Goal: Information Seeking & Learning: Check status

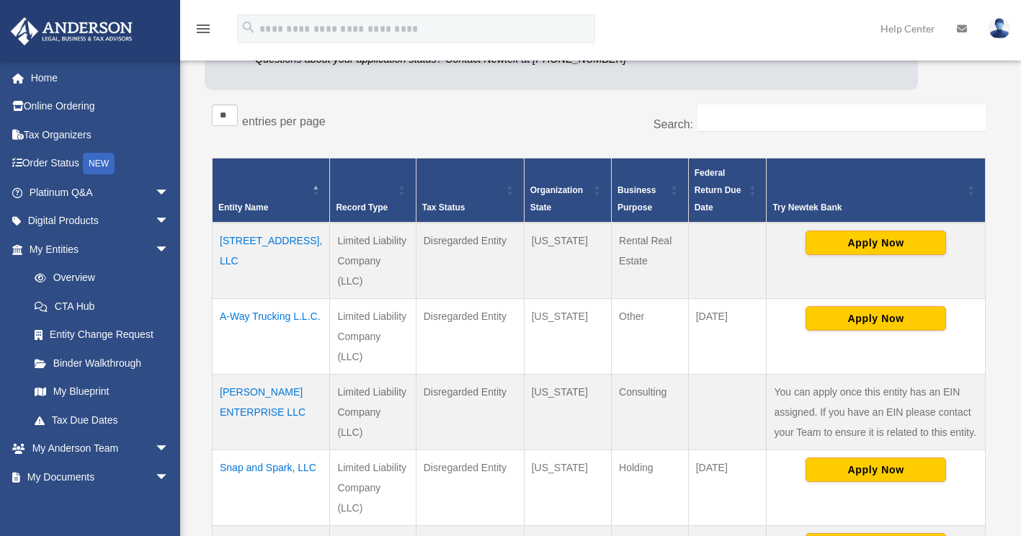
scroll to position [202, 0]
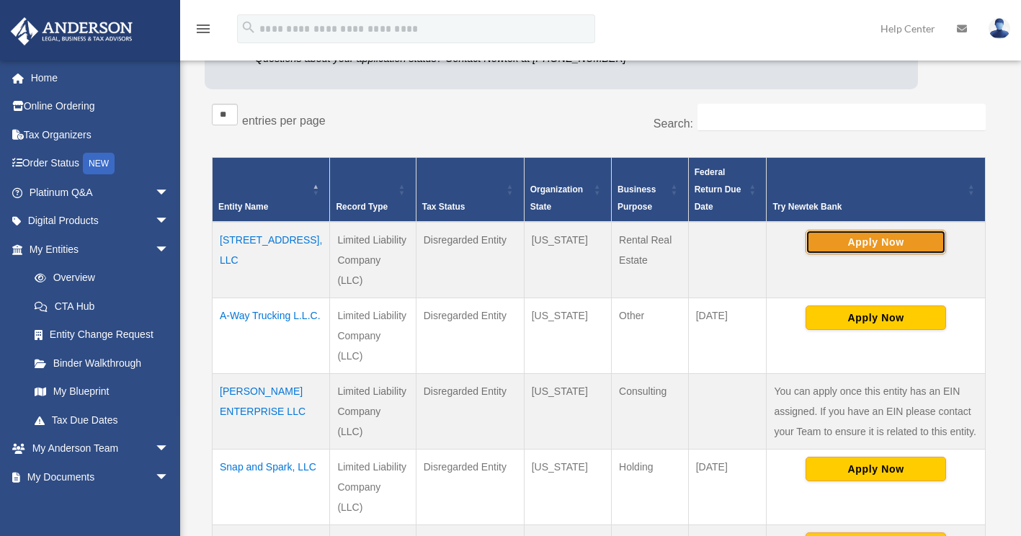
click at [890, 240] on button "Apply Now" at bounding box center [875, 242] width 140 height 24
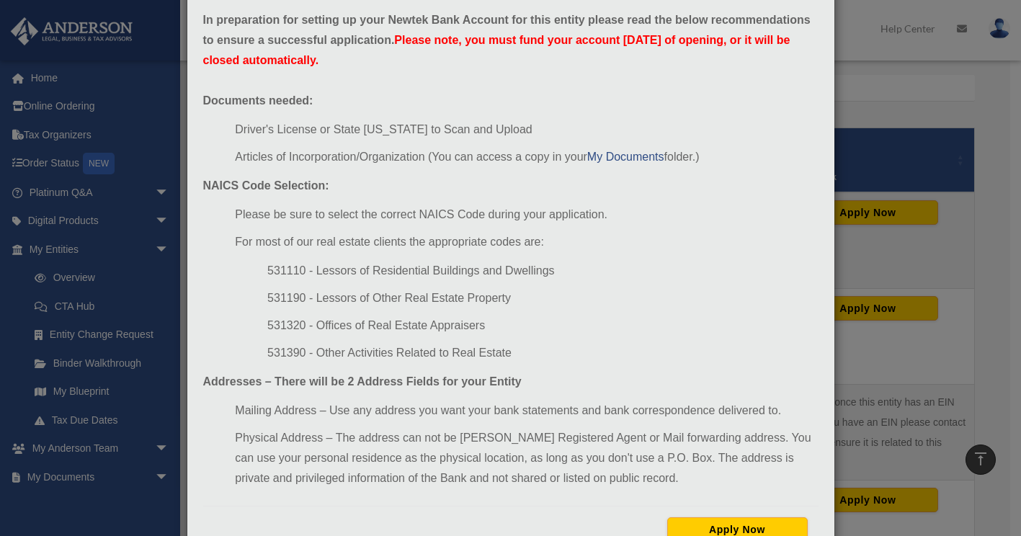
scroll to position [0, 0]
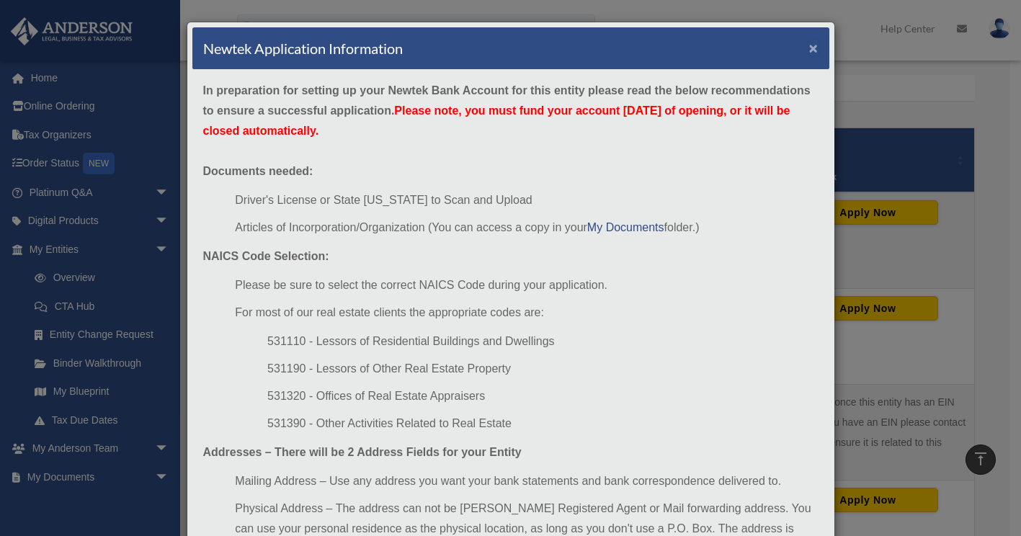
click at [810, 49] on button "×" at bounding box center [813, 47] width 9 height 15
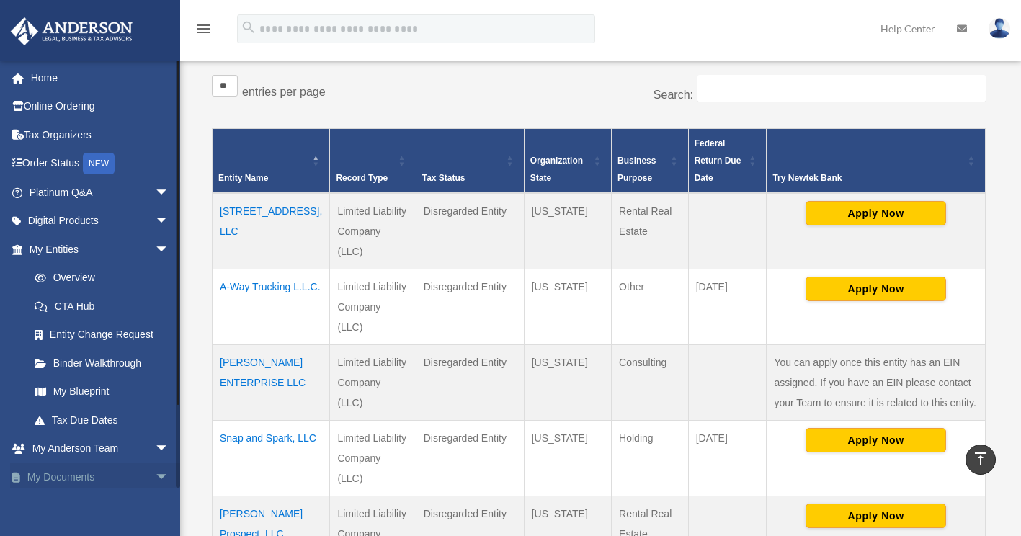
click at [89, 484] on link "My Documents arrow_drop_down" at bounding box center [100, 476] width 181 height 29
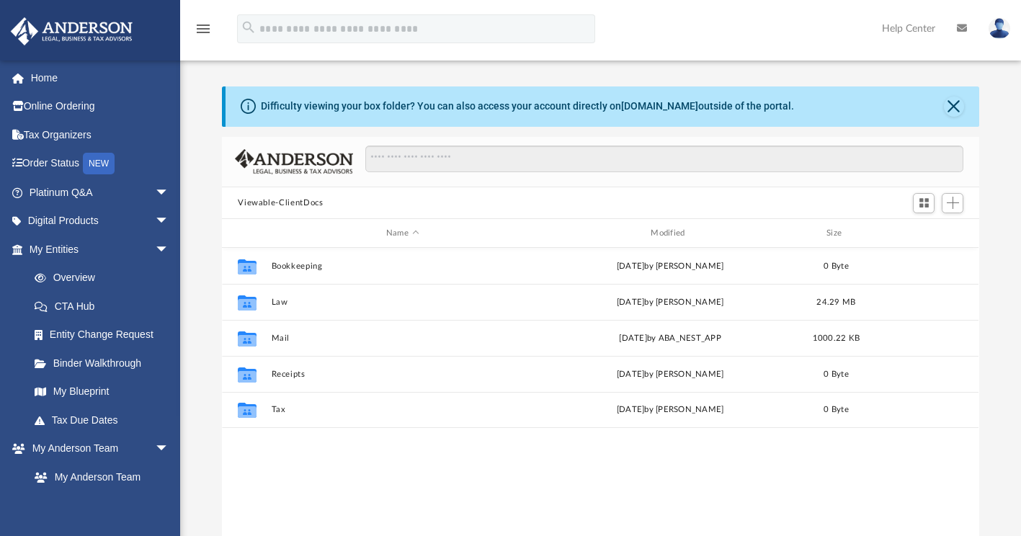
scroll to position [316, 746]
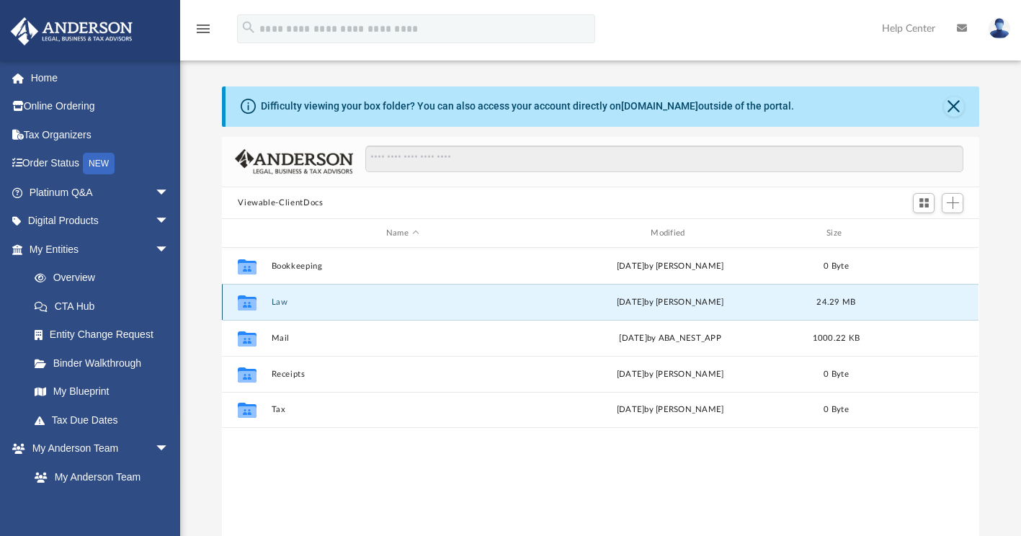
click at [407, 299] on button "Law" at bounding box center [402, 302] width 261 height 9
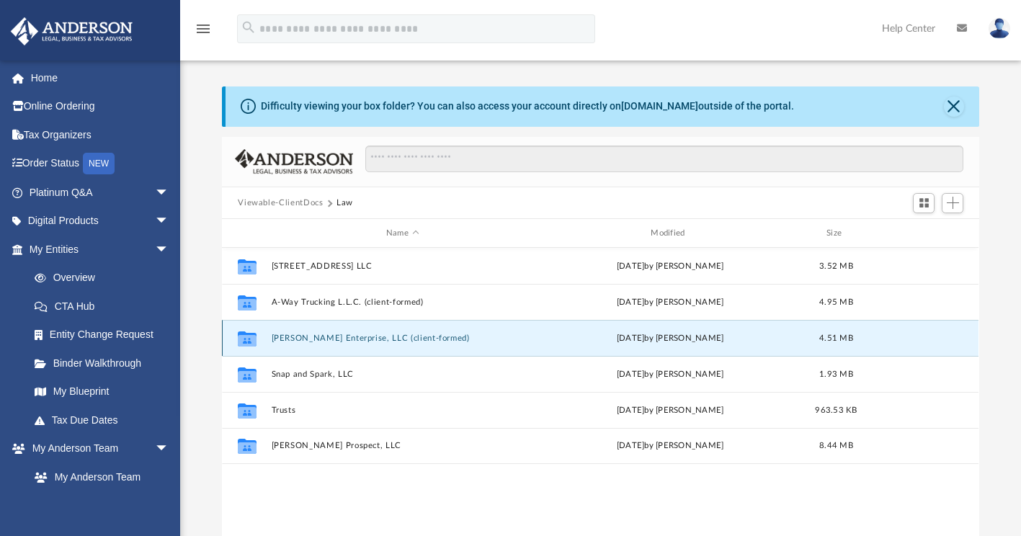
click at [303, 334] on button "Ethan Riley Enterprise, LLC (client-formed)" at bounding box center [402, 338] width 261 height 9
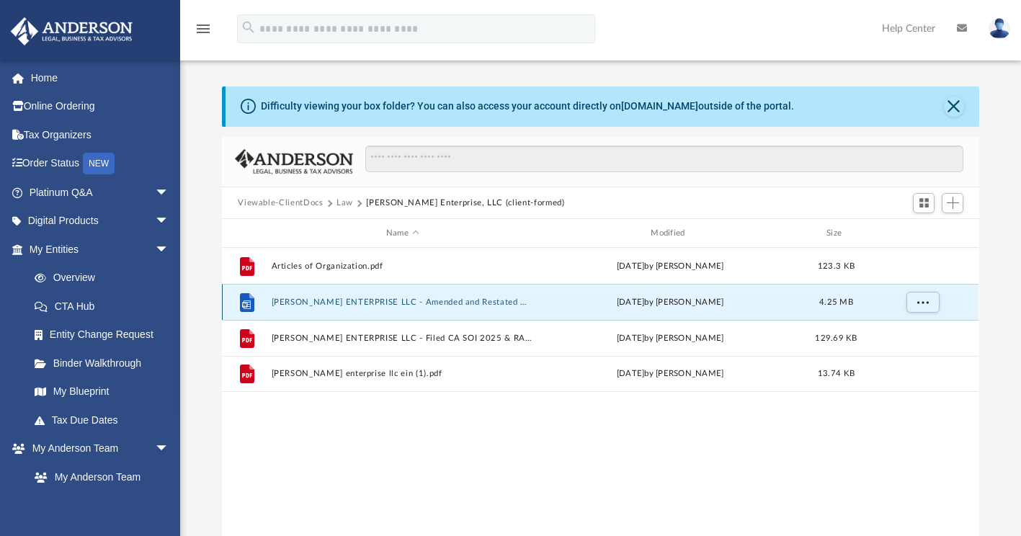
click at [455, 301] on button "ETHAN RILEY ENTERPRISE LLC - Amended and Restated Operating Agreement.docx" at bounding box center [402, 302] width 261 height 9
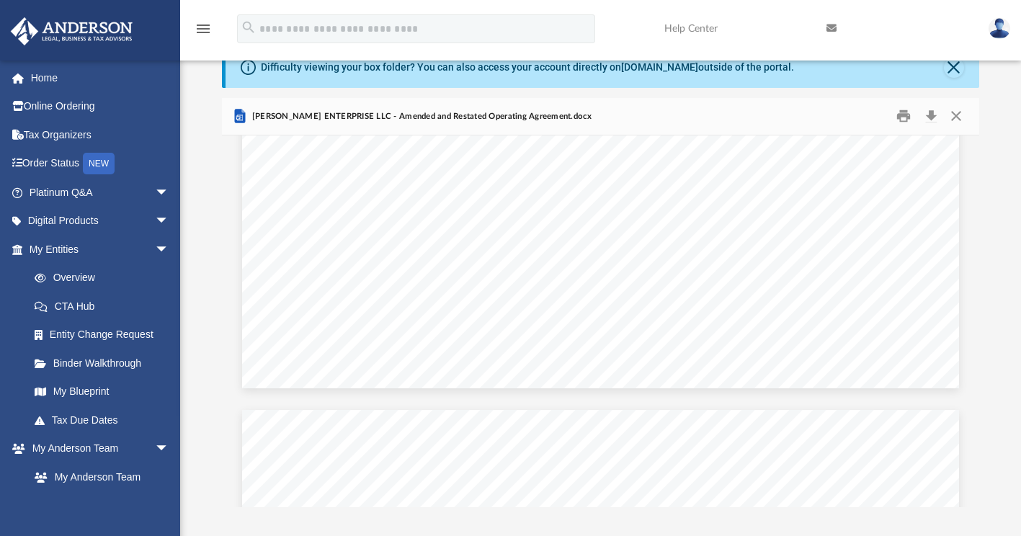
scroll to position [454, 0]
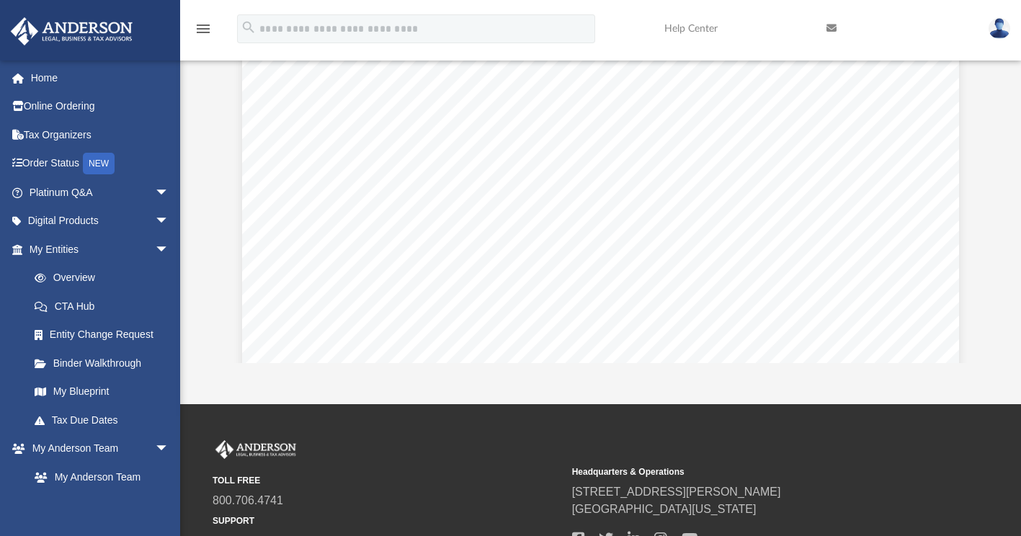
scroll to position [7727, 0]
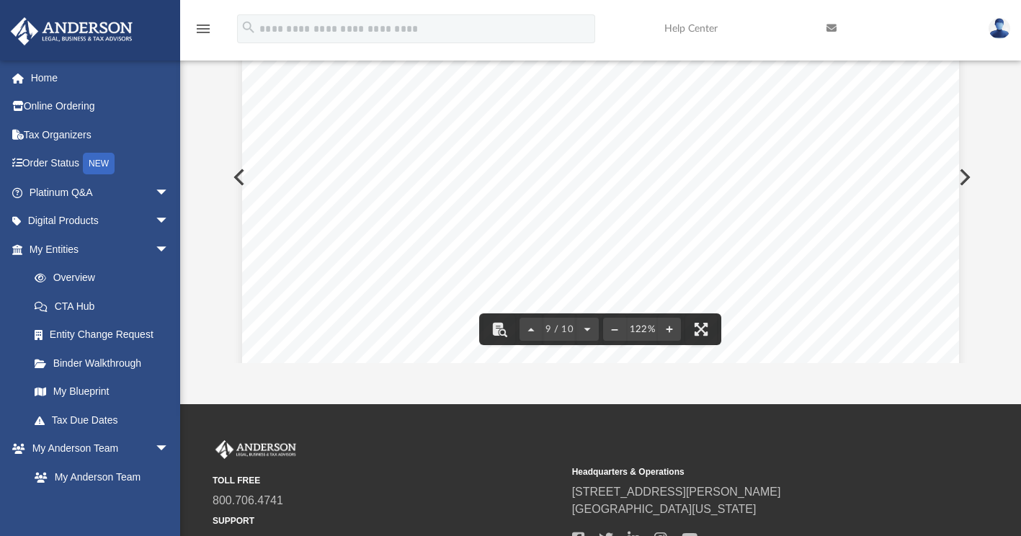
click at [325, 215] on div "Executed by the Member effective as of February 5, 2025 . COMPANY: By: ___ FNwo…" at bounding box center [600, 332] width 717 height 928
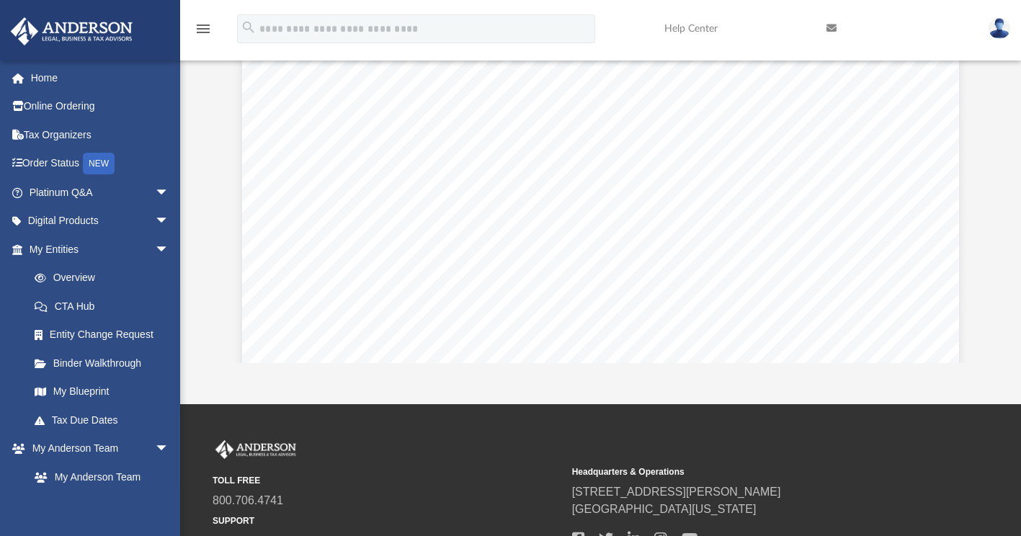
scroll to position [7722, 0]
click at [710, 285] on div "Executed by the Member effective as of February 5, 2025 . COMPANY: By: ___ FNwo…" at bounding box center [600, 337] width 717 height 928
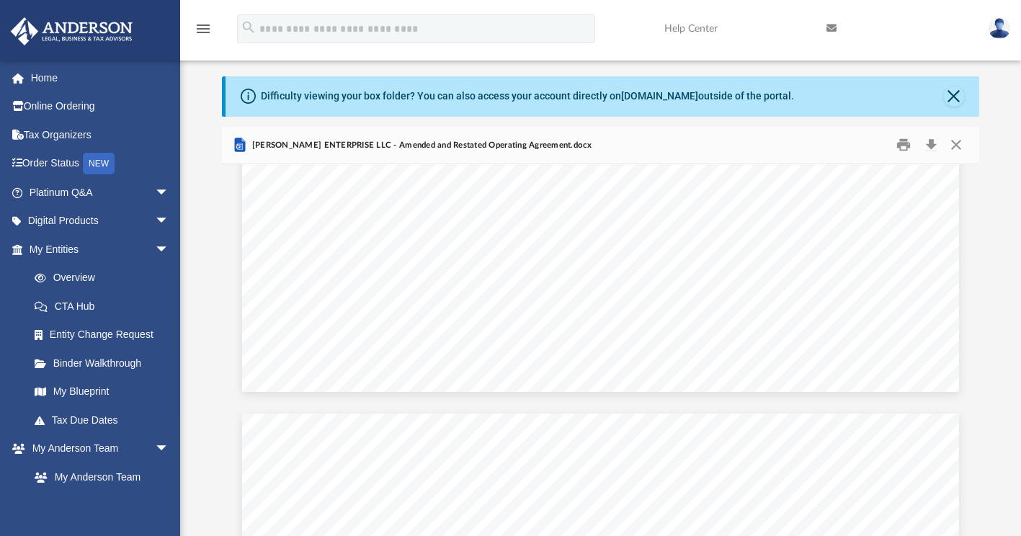
scroll to position [0, 0]
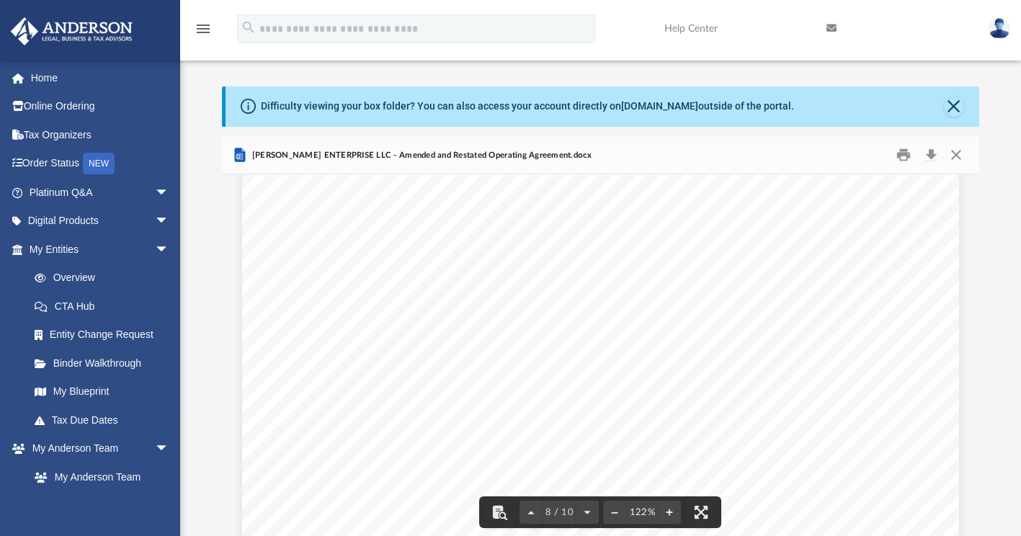
scroll to position [7171, 0]
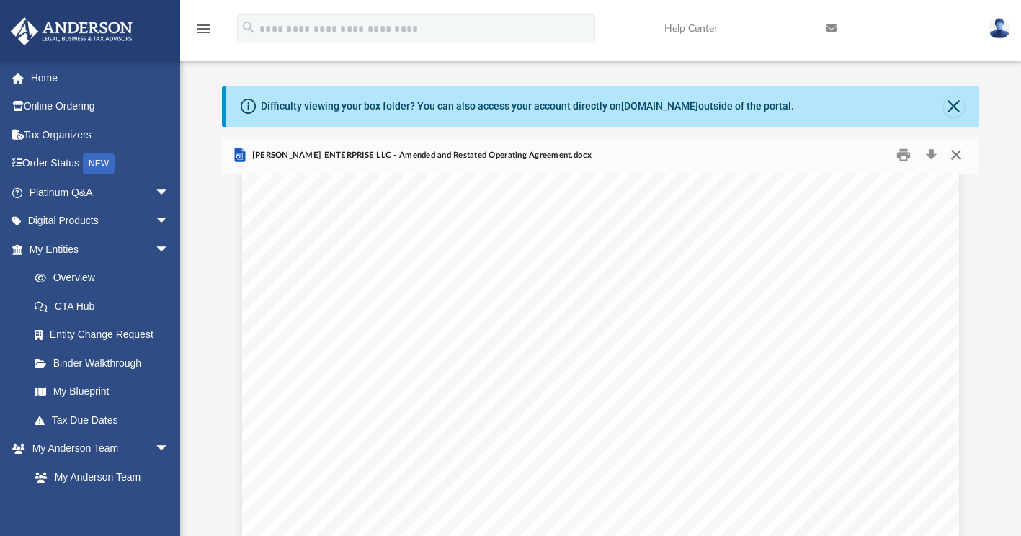
click at [960, 156] on button "Close" at bounding box center [956, 155] width 26 height 22
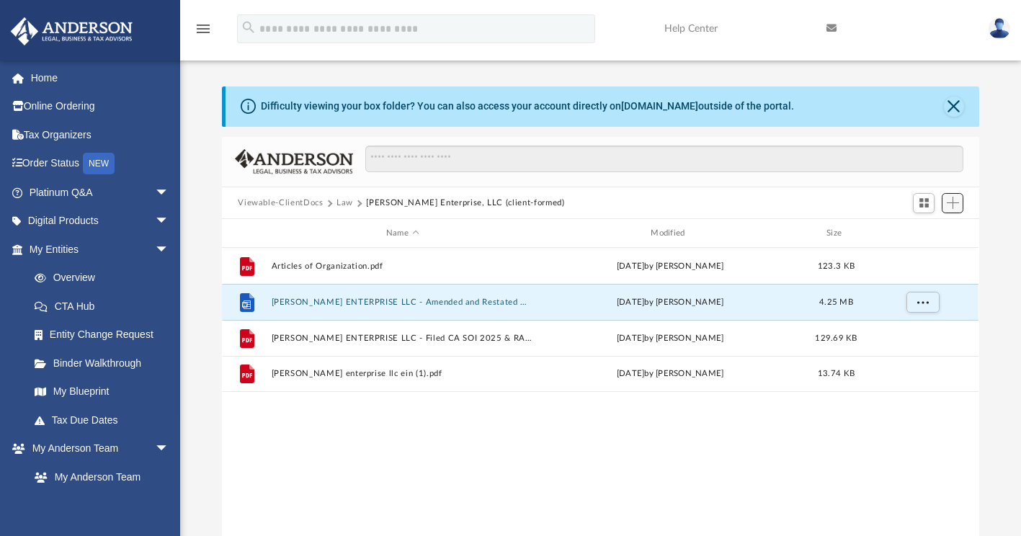
click at [956, 200] on span "Add" at bounding box center [953, 203] width 12 height 12
click at [926, 229] on li "Upload" at bounding box center [932, 231] width 46 height 15
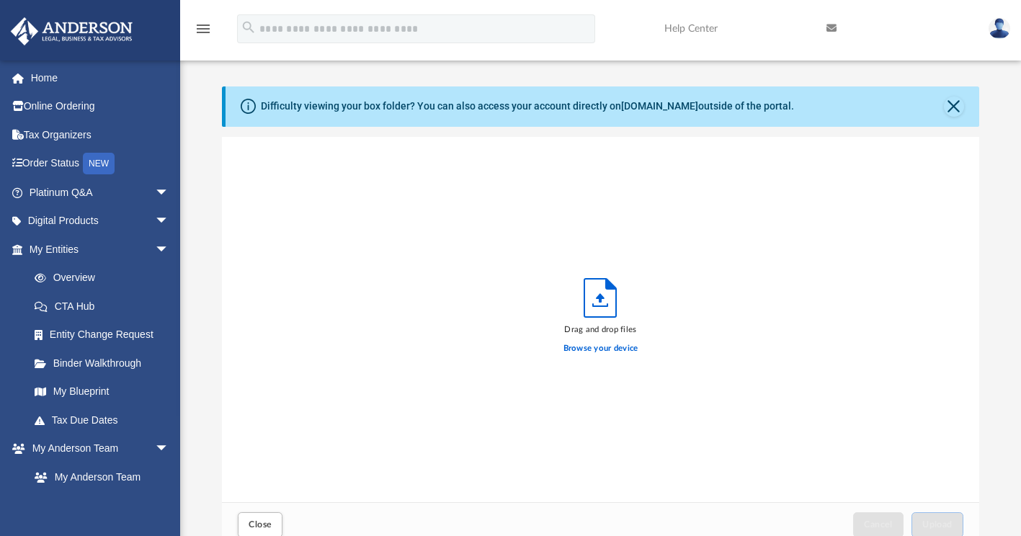
scroll to position [354, 746]
click at [603, 349] on label "Browse your device" at bounding box center [600, 348] width 75 height 13
click at [0, 0] on input "Browse your device" at bounding box center [0, 0] width 0 height 0
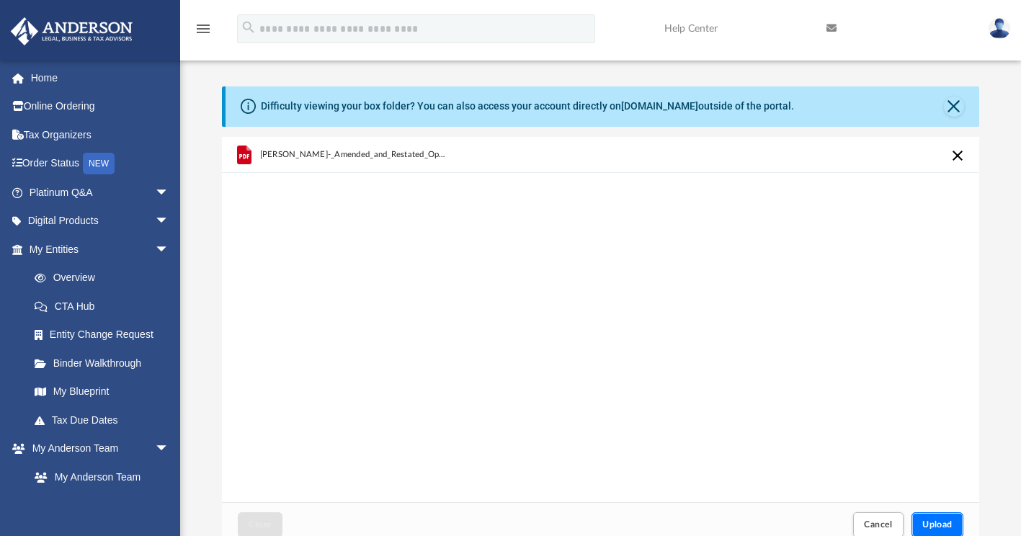
click at [948, 524] on span "Upload" at bounding box center [937, 524] width 30 height 9
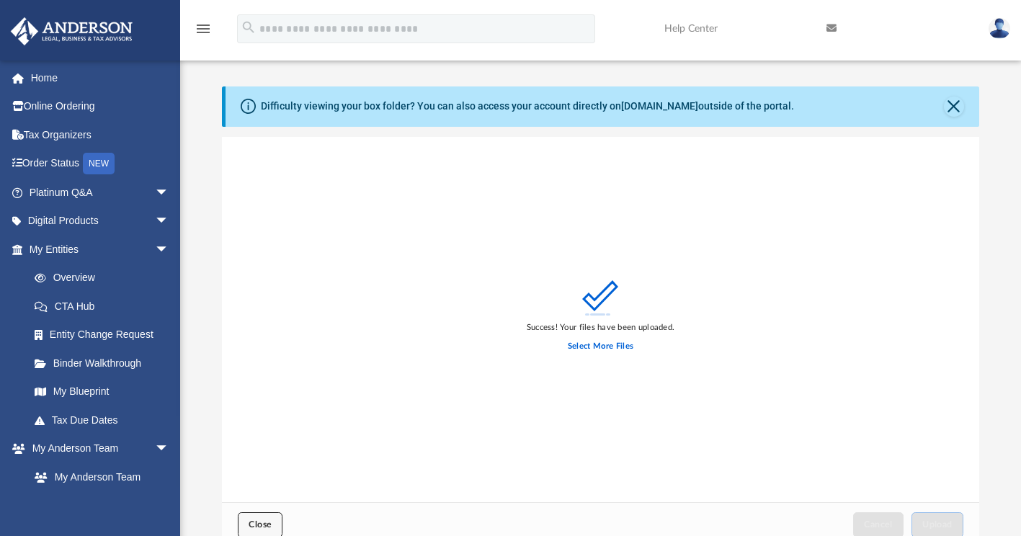
click at [260, 518] on button "Close" at bounding box center [260, 524] width 45 height 25
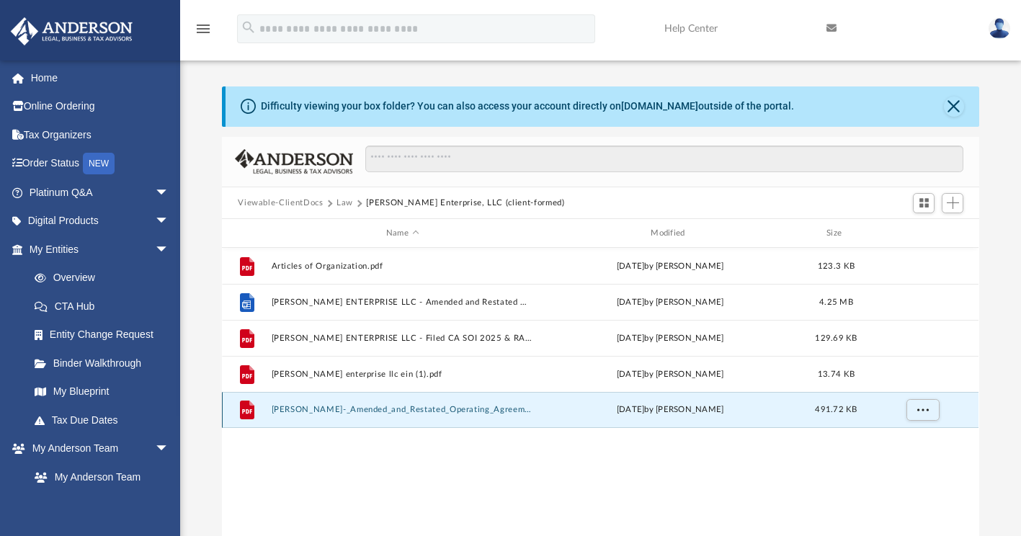
click at [384, 408] on button "ETHAN_RILEY_ENTERPRISE_LLC_-_Amended_and_Restated_Operating_Agreement.pdf.pdf" at bounding box center [402, 410] width 261 height 9
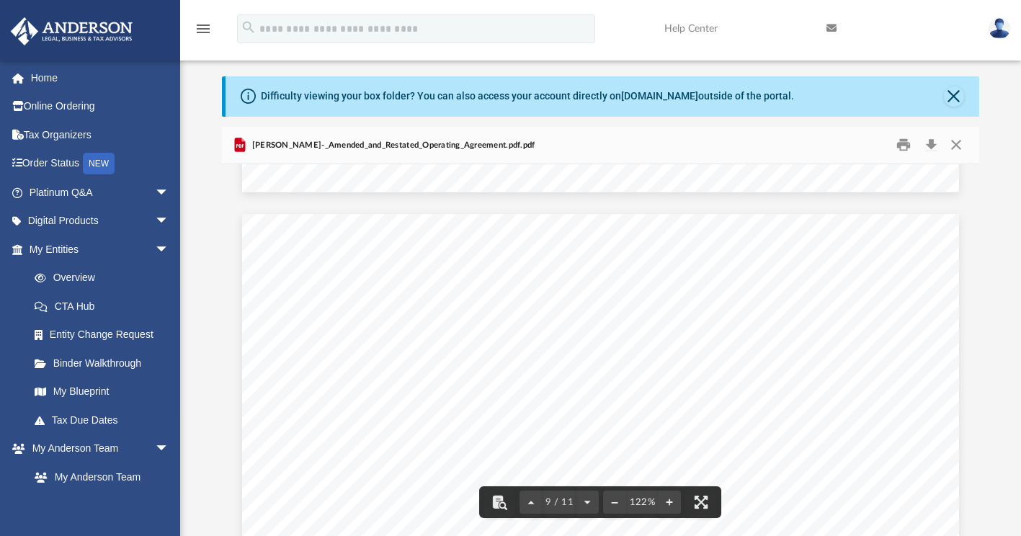
scroll to position [7518, 0]
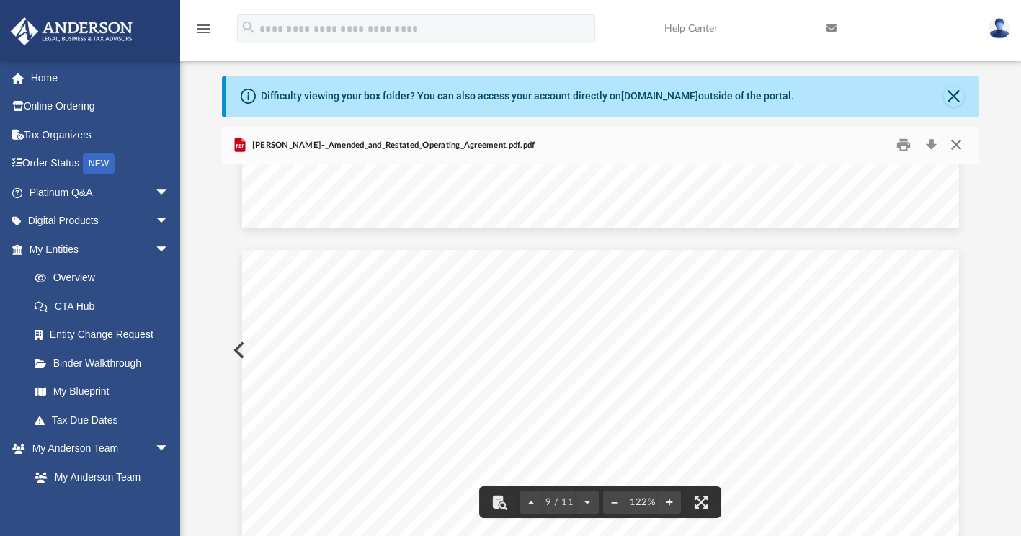
click at [957, 146] on button "Close" at bounding box center [956, 145] width 26 height 22
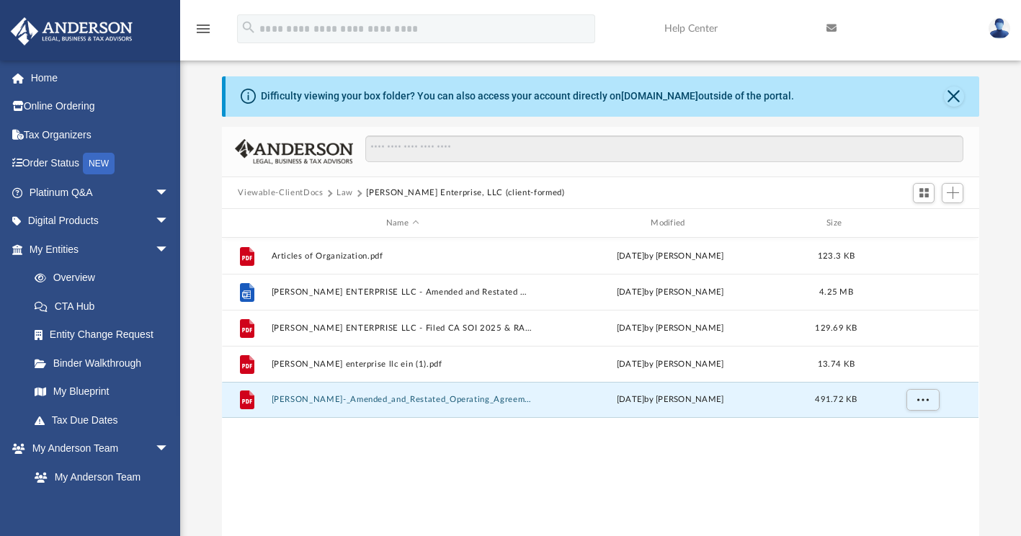
click at [345, 187] on button "Law" at bounding box center [344, 193] width 17 height 13
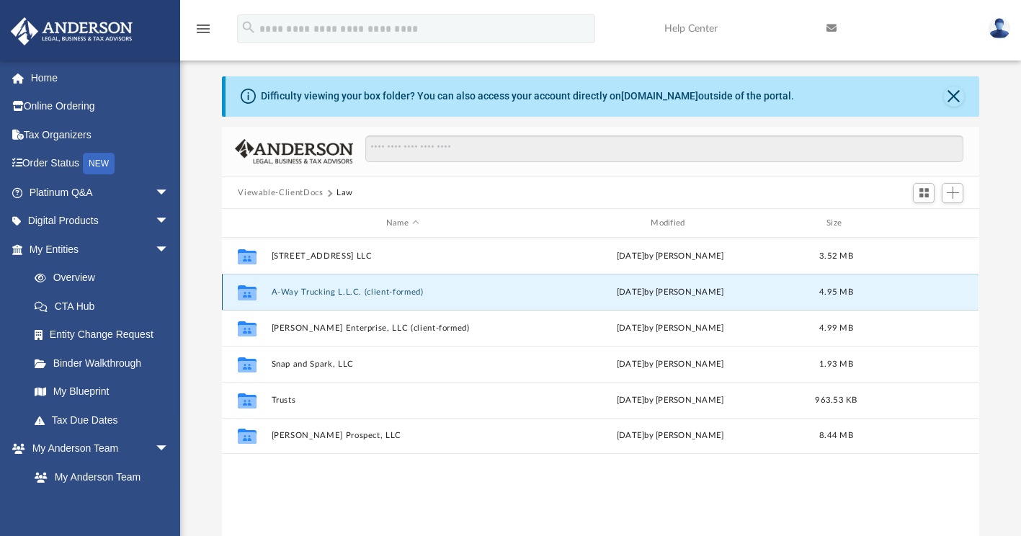
click at [319, 292] on button "A-Way Trucking L.L.C. (client-formed)" at bounding box center [402, 291] width 261 height 9
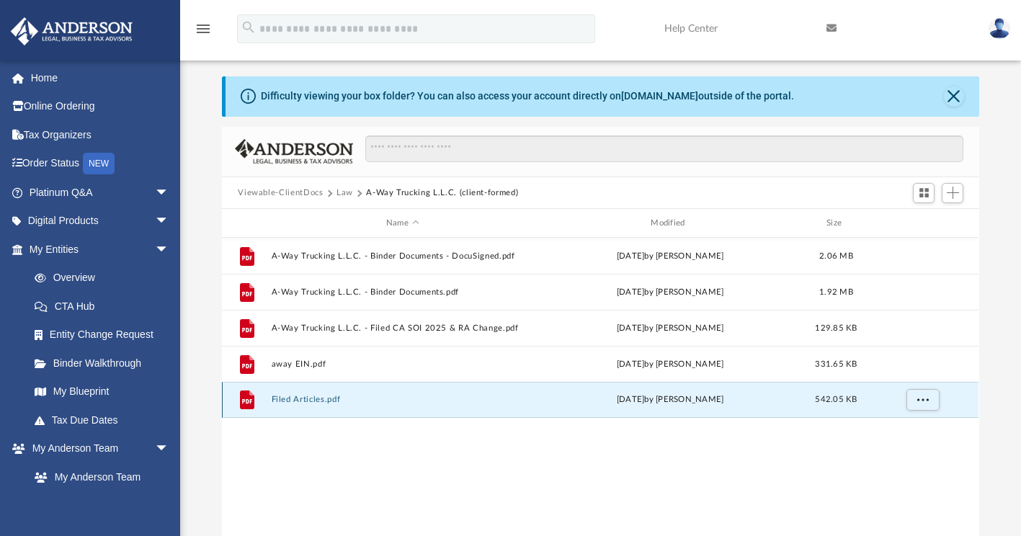
click at [299, 402] on button "Filed Articles.pdf" at bounding box center [402, 399] width 261 height 9
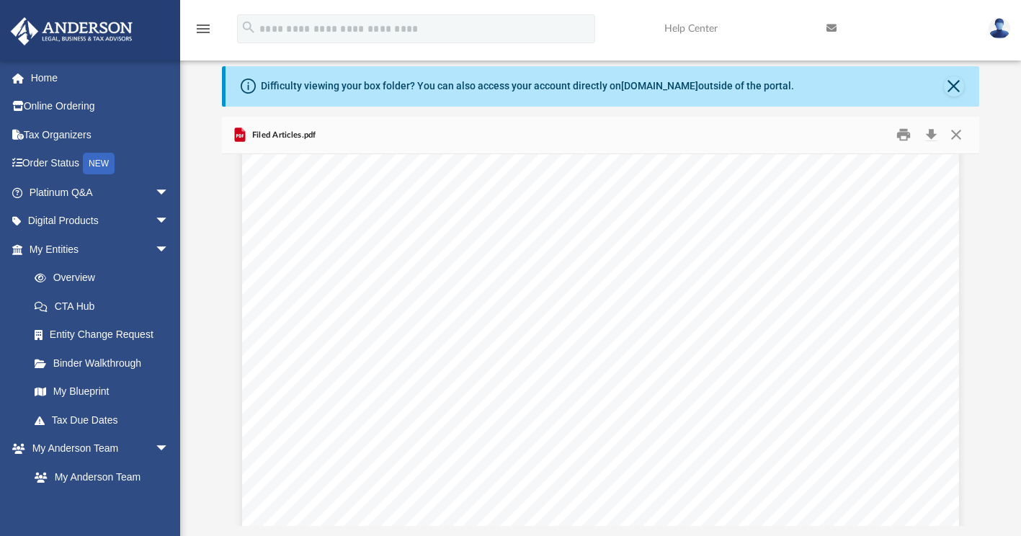
scroll to position [0, 0]
click at [957, 138] on button "Close" at bounding box center [956, 135] width 26 height 22
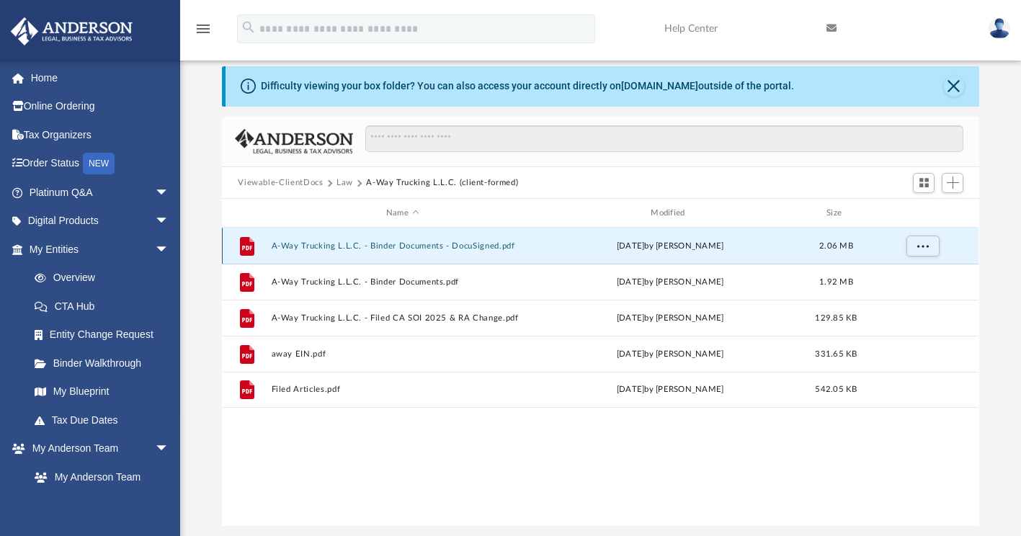
click at [516, 243] on button "A-Way Trucking L.L.C. - Binder Documents - DocuSigned.pdf" at bounding box center [402, 245] width 261 height 9
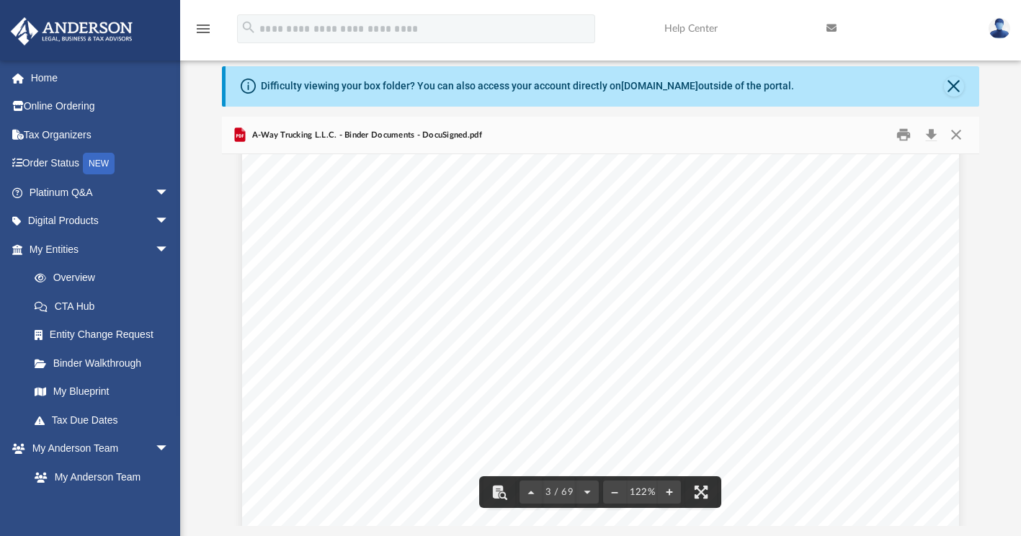
scroll to position [2071, 0]
click at [956, 138] on button "Close" at bounding box center [956, 135] width 26 height 22
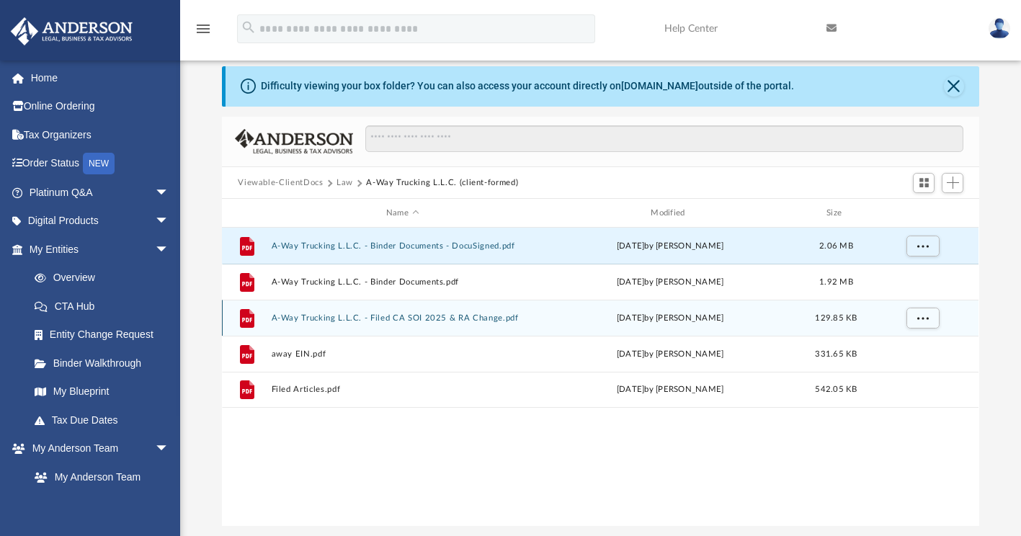
click at [454, 320] on button "A-Way Trucking L.L.C. - Filed CA SOI 2025 & RA Change.pdf" at bounding box center [402, 317] width 261 height 9
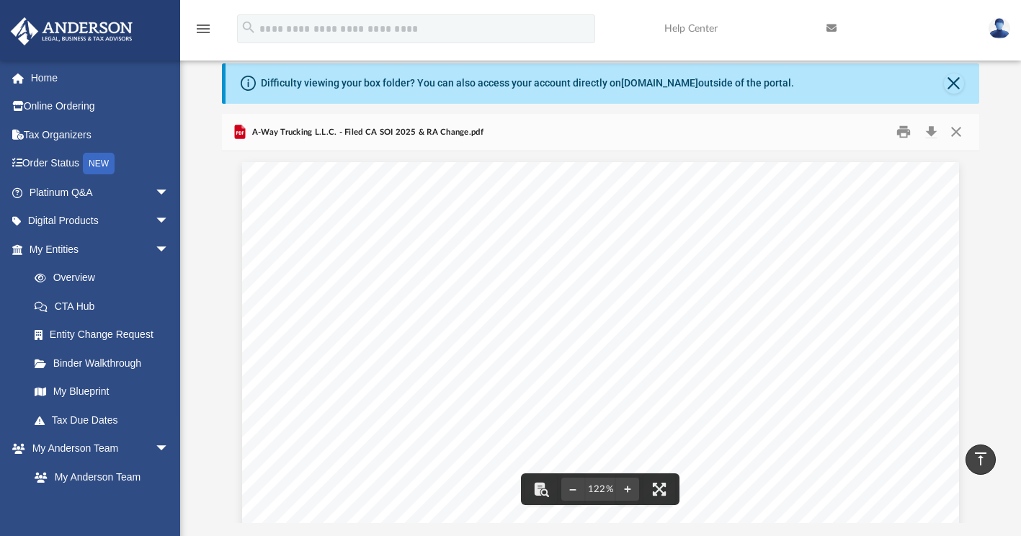
scroll to position [0, 0]
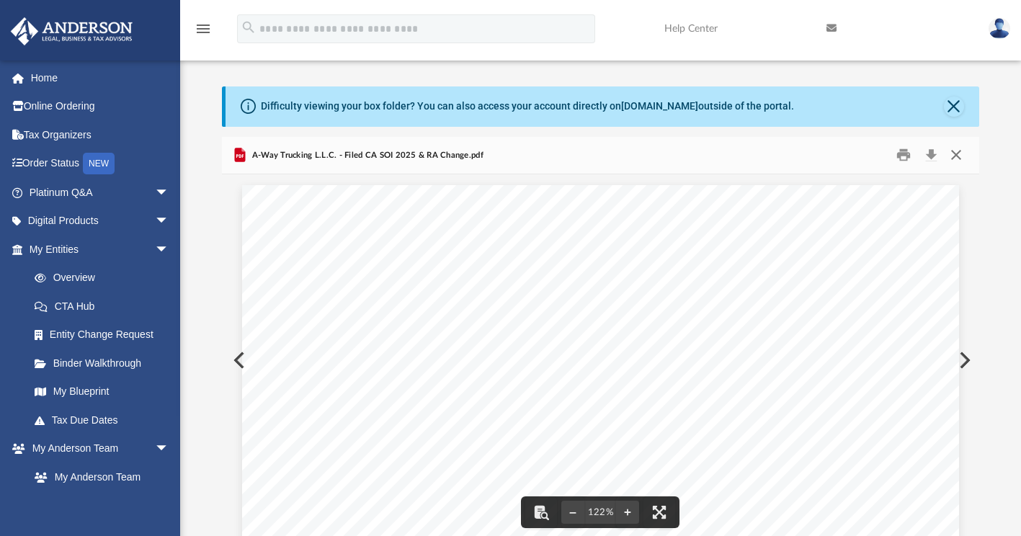
click at [962, 153] on button "Close" at bounding box center [956, 155] width 26 height 22
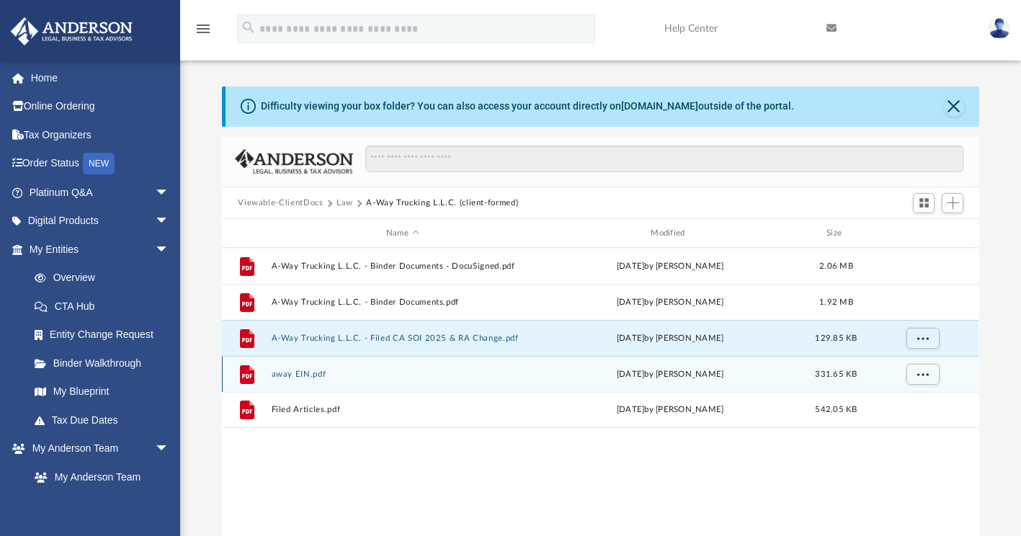
click at [539, 372] on div "File away EIN.pdf Wed May 21 2025 by Francisca Nwokedi 331.65 KB" at bounding box center [600, 374] width 756 height 36
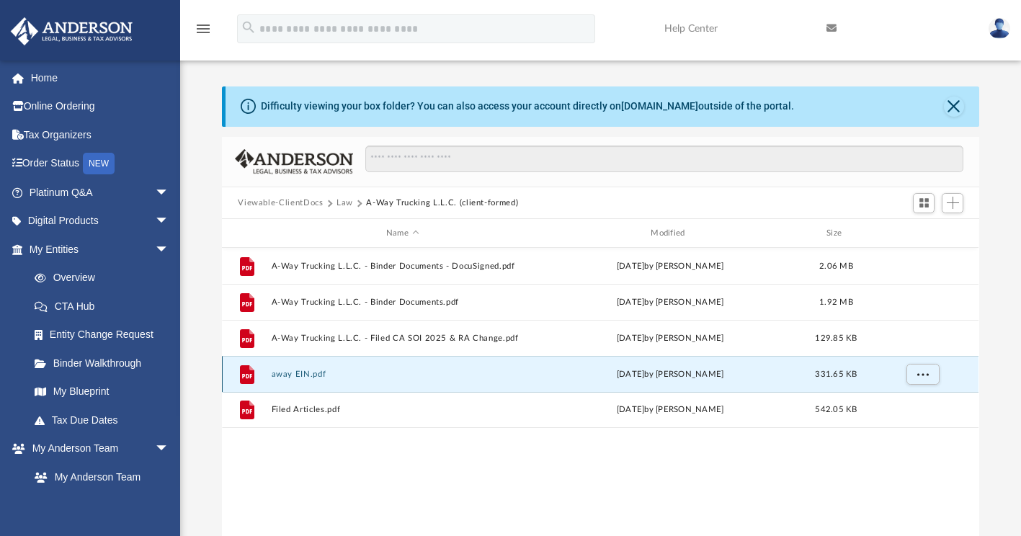
click at [539, 372] on div "File away EIN.pdf Wed May 21 2025 by Francisca Nwokedi 331.65 KB" at bounding box center [600, 374] width 756 height 36
click at [297, 373] on button "away EIN.pdf" at bounding box center [402, 374] width 261 height 9
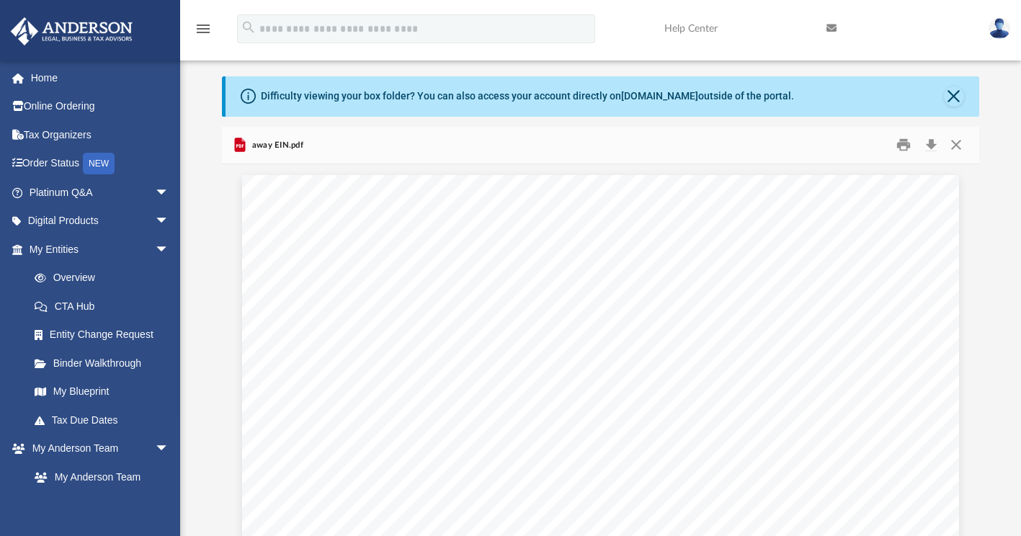
scroll to position [998, 0]
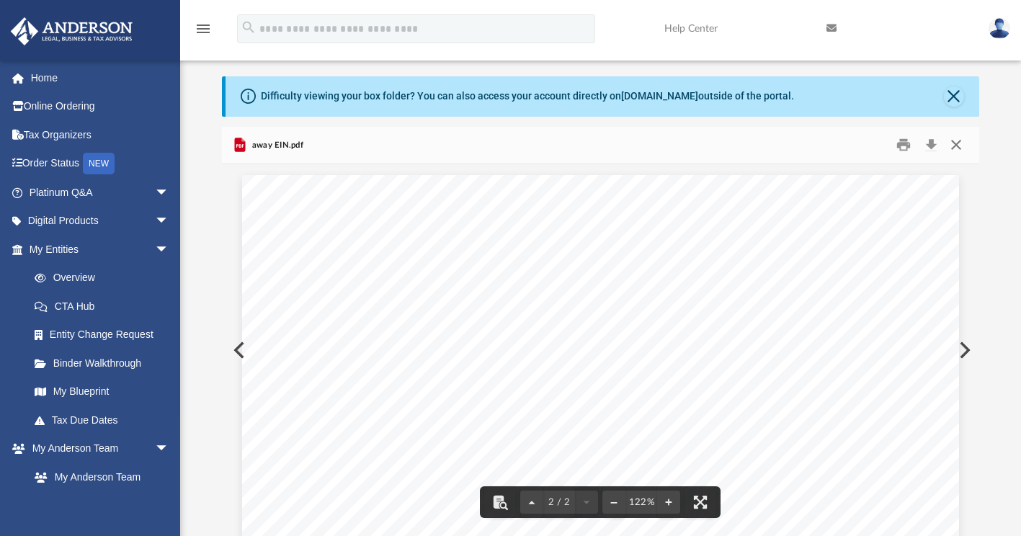
click at [957, 145] on button "Close" at bounding box center [956, 145] width 26 height 22
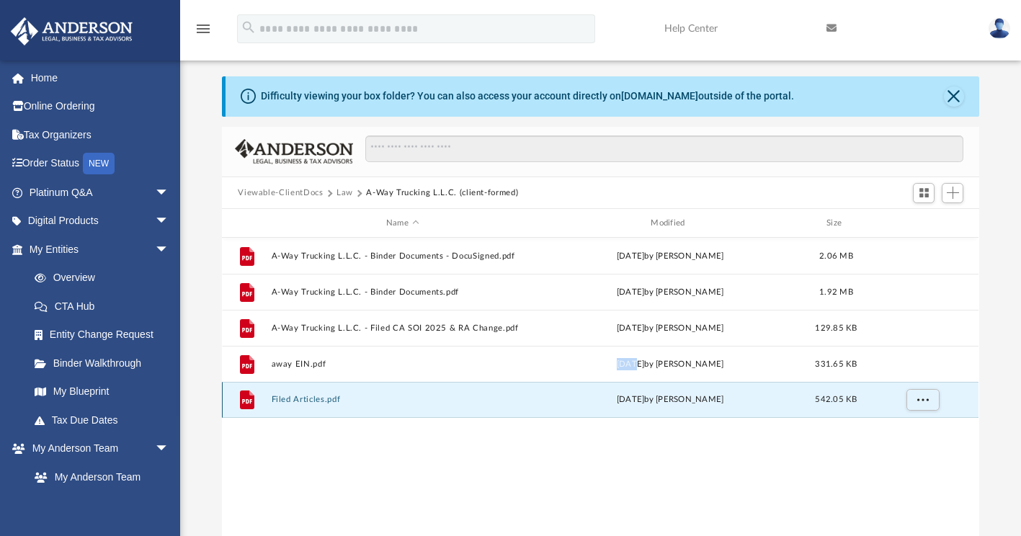
click at [341, 396] on button "Filed Articles.pdf" at bounding box center [402, 399] width 261 height 9
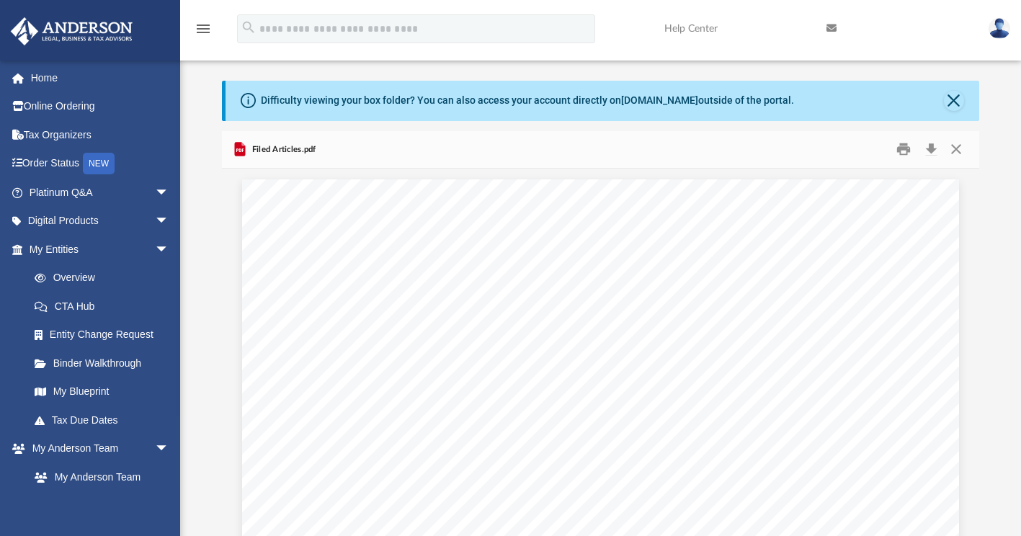
scroll to position [0, 0]
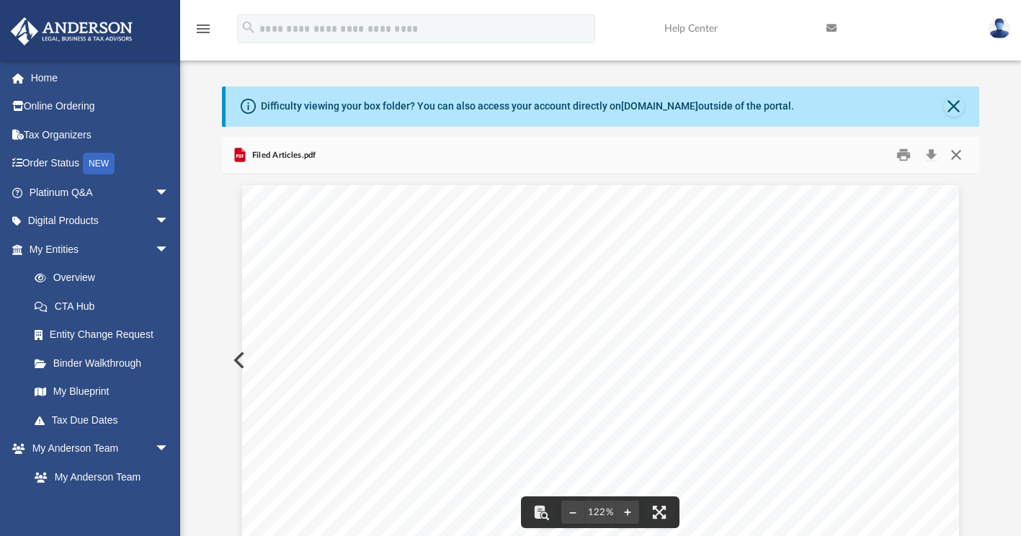
click at [956, 153] on button "Close" at bounding box center [956, 155] width 26 height 22
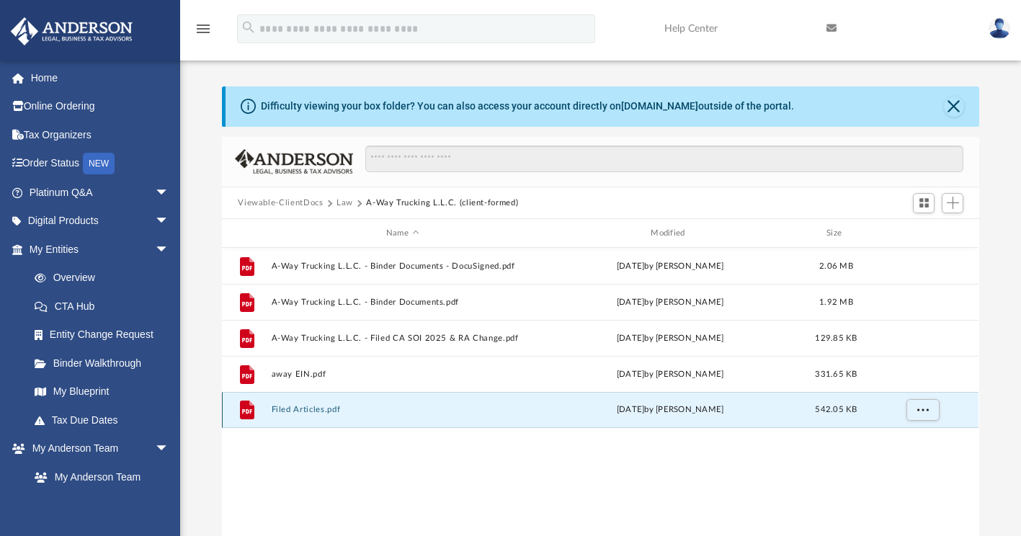
click at [538, 403] on div "File Filed Articles.pdf Wed May 21 2025 by Jordan Baldwin 542.05 KB" at bounding box center [600, 410] width 756 height 36
click at [290, 401] on div "File Filed Articles.pdf Wed May 21 2025 by Jordan Baldwin 542.05 KB" at bounding box center [600, 410] width 756 height 36
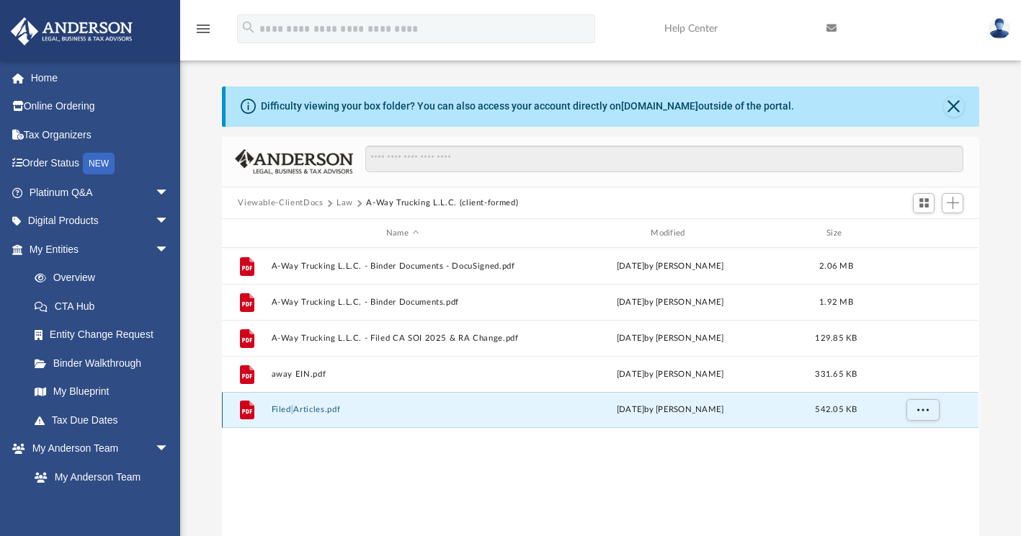
click at [298, 407] on button "Filed Articles.pdf" at bounding box center [402, 410] width 261 height 9
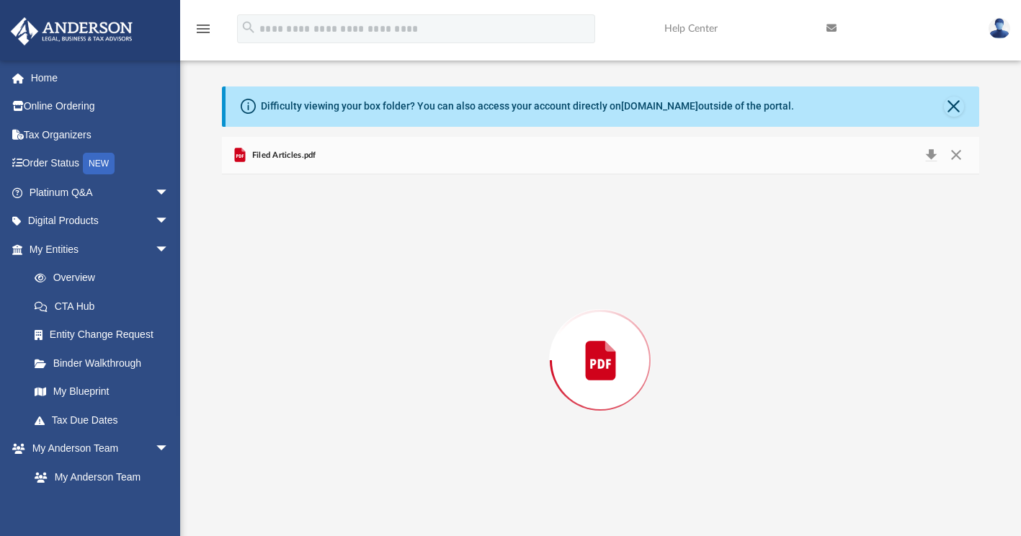
scroll to position [10, 0]
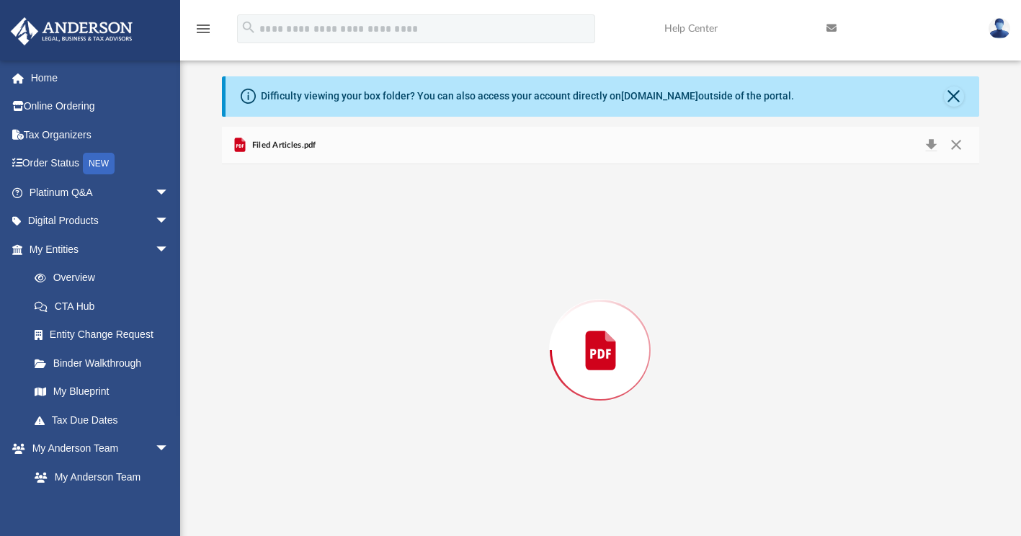
click at [298, 407] on div "Preview" at bounding box center [600, 350] width 756 height 372
